Goal: Information Seeking & Learning: Find specific page/section

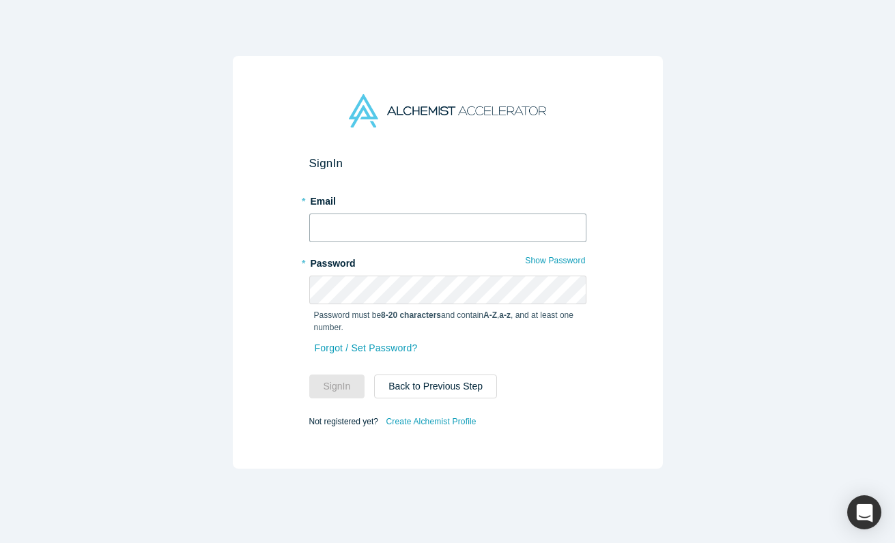
click at [415, 238] on input "text" at bounding box center [447, 228] width 277 height 29
type input "katinka@alchemistaccelerator.com"
click at [417, 259] on label "* Password" at bounding box center [447, 261] width 277 height 19
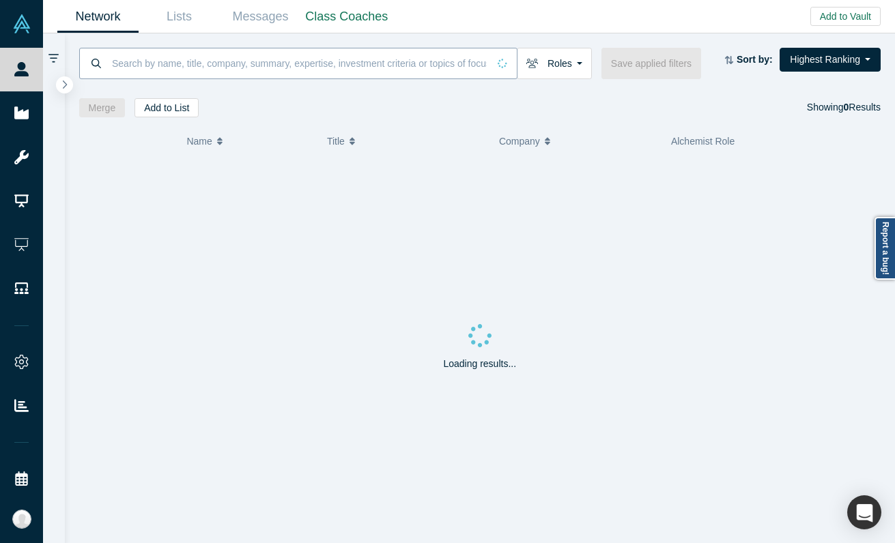
click at [205, 74] on input at bounding box center [299, 63] width 377 height 32
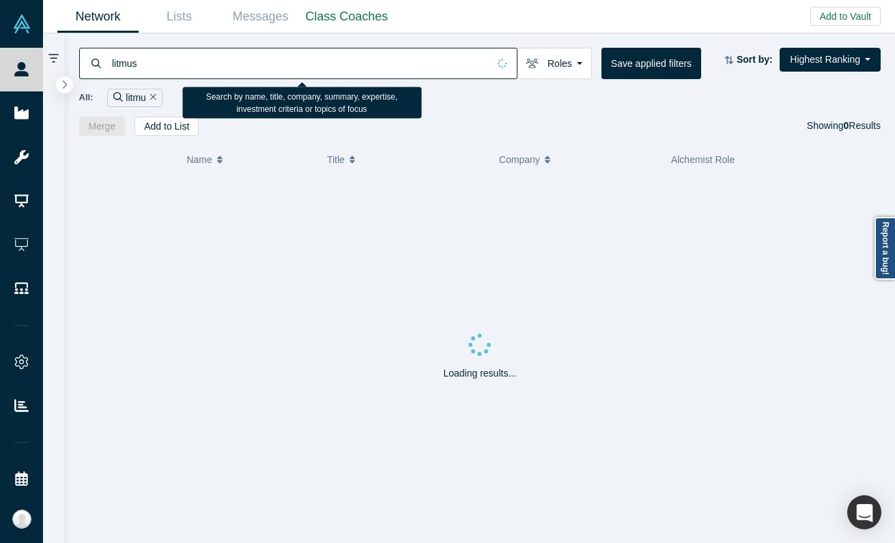
type input "litmus"
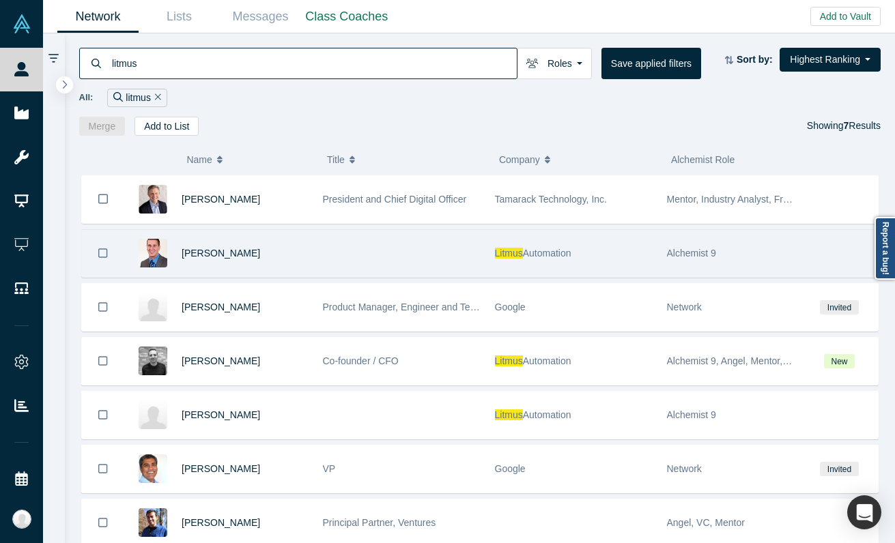
click at [437, 255] on div at bounding box center [401, 253] width 172 height 47
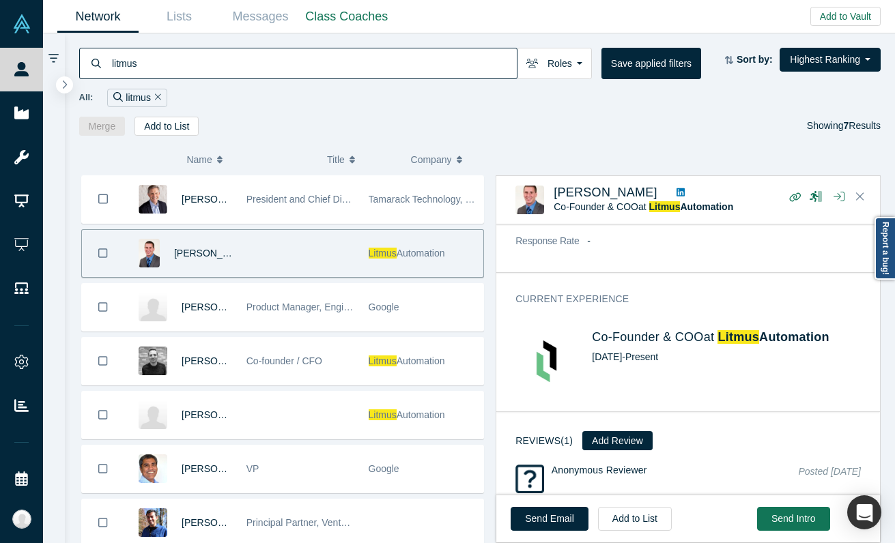
scroll to position [309, 0]
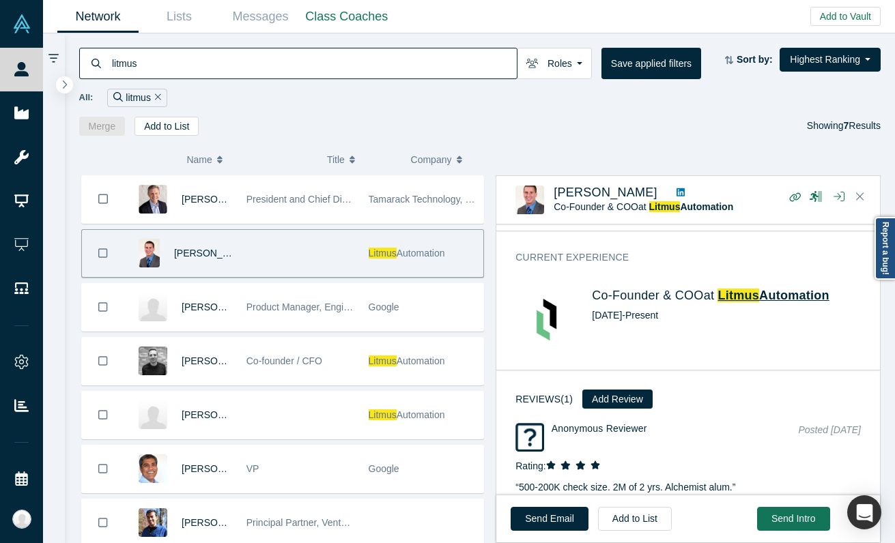
click at [762, 289] on span "Automation" at bounding box center [794, 296] width 70 height 14
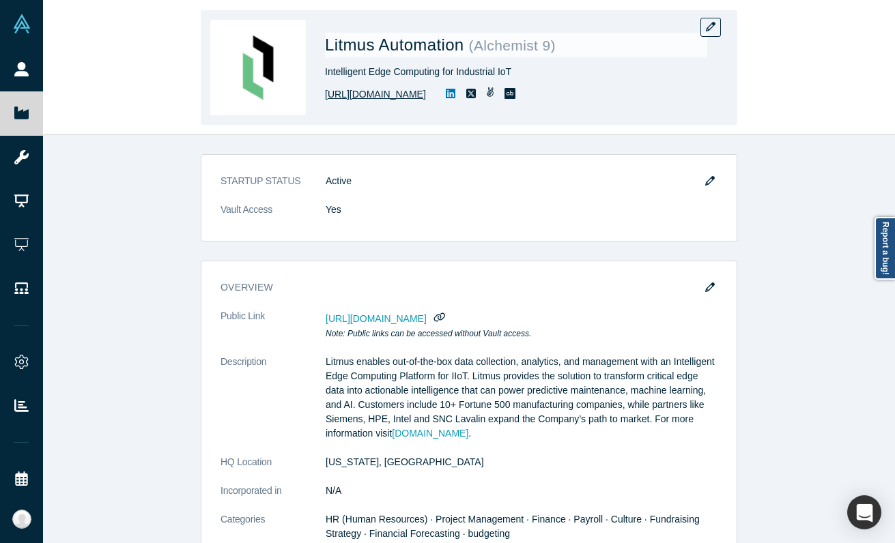
click at [353, 98] on link "http://litmus.io" at bounding box center [375, 94] width 101 height 14
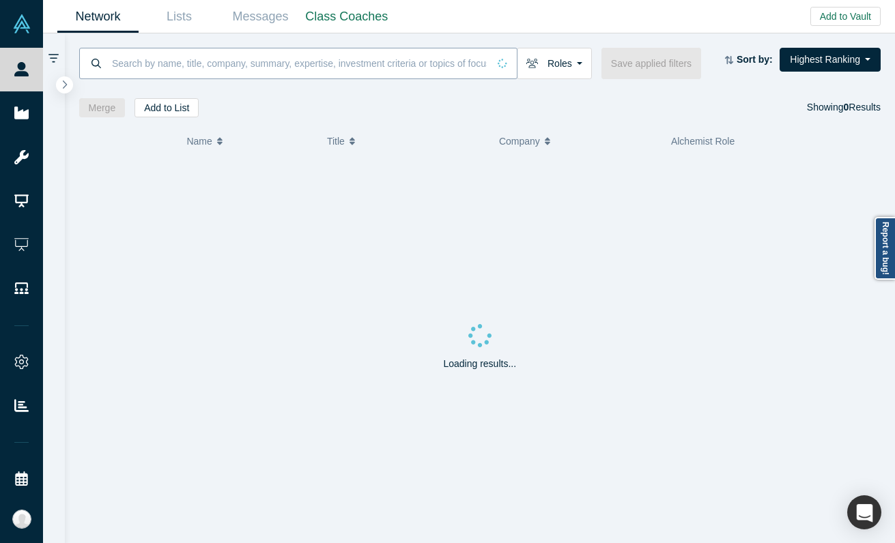
click at [184, 67] on input at bounding box center [299, 63] width 377 height 32
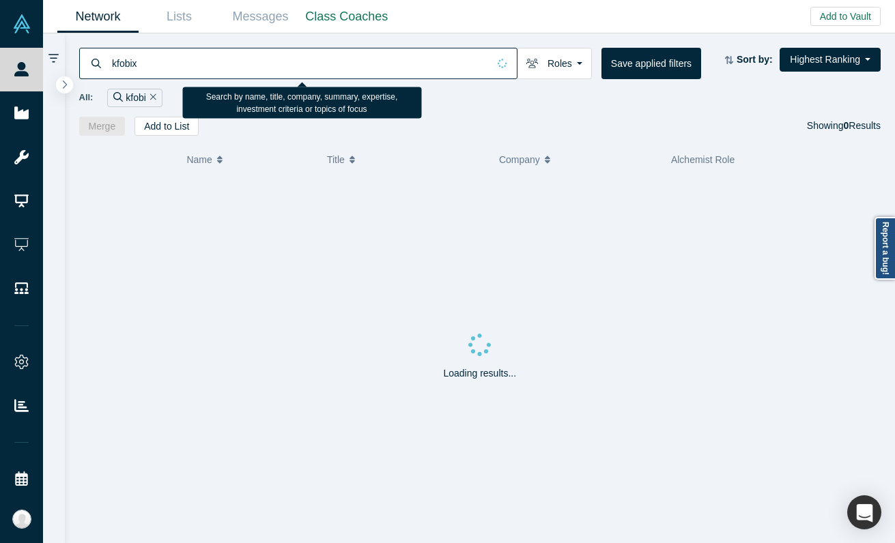
type input "kfobix"
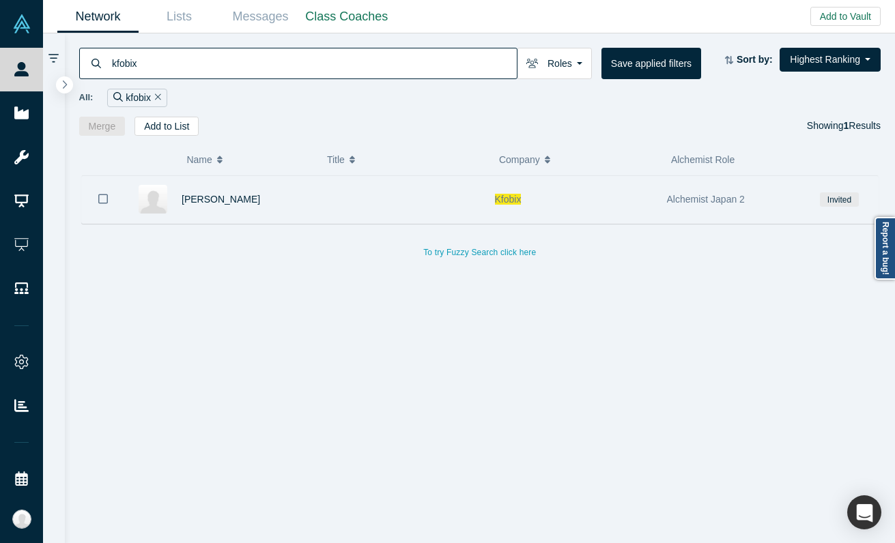
click at [455, 210] on div at bounding box center [401, 199] width 172 height 47
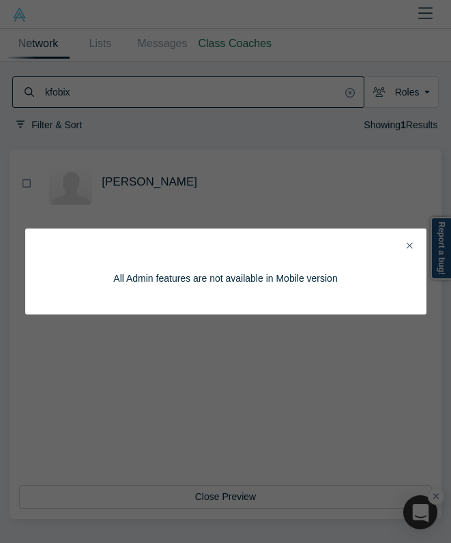
click at [408, 244] on icon "Close" at bounding box center [410, 245] width 6 height 6
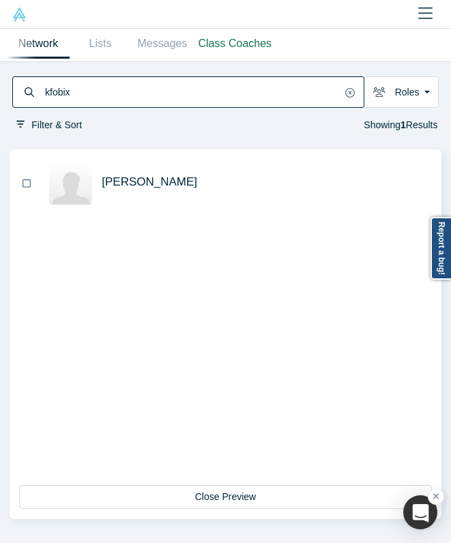
click at [17, 20] on img at bounding box center [19, 15] width 14 height 14
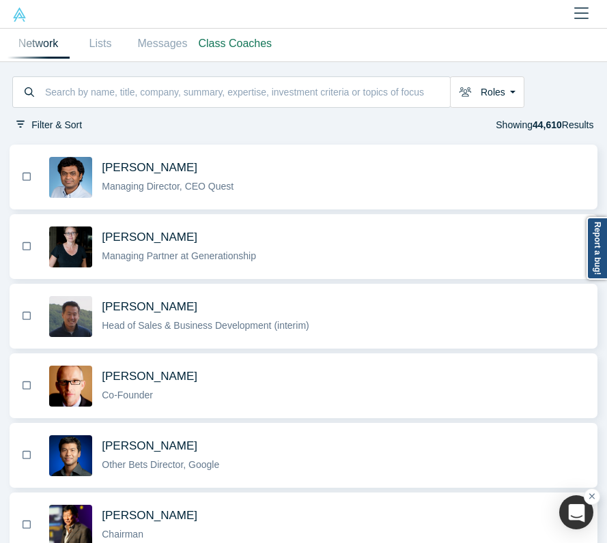
click at [20, 20] on img at bounding box center [19, 15] width 14 height 14
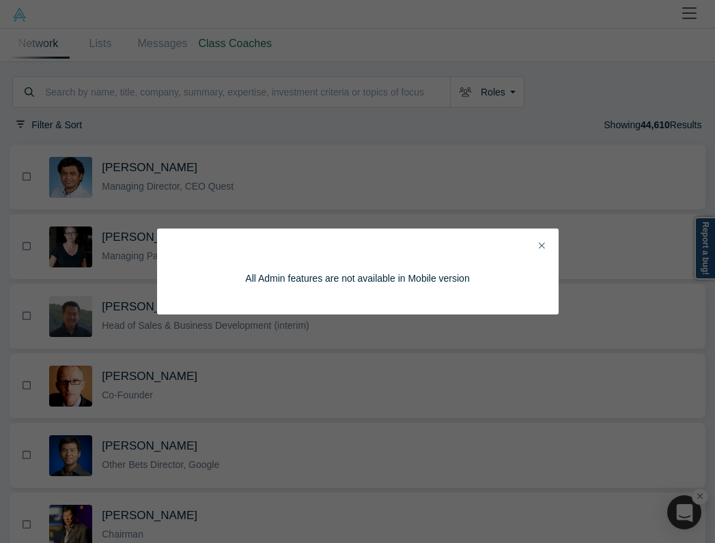
click at [536, 243] on button "Close" at bounding box center [541, 246] width 14 height 16
